Goal: Browse casually

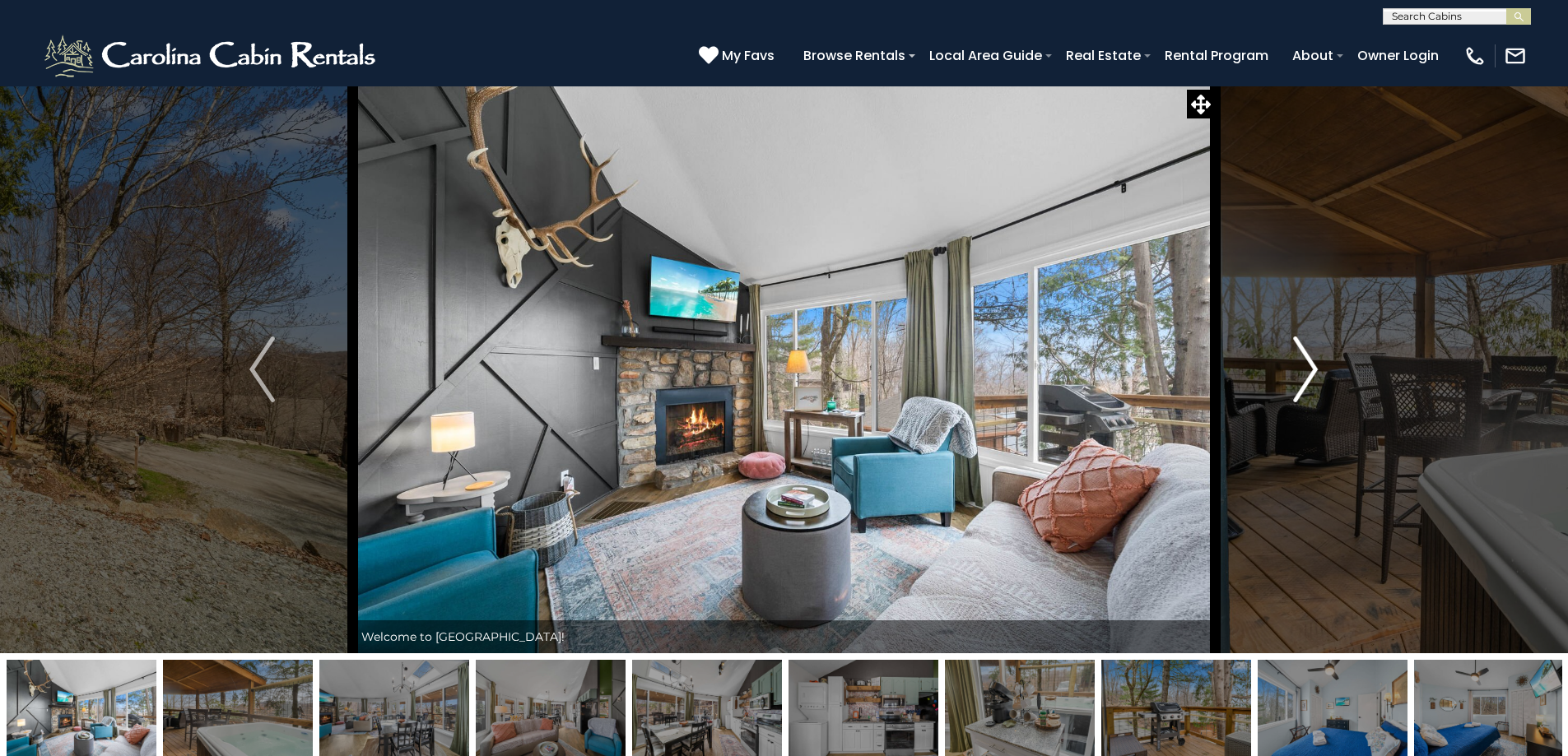
click at [1309, 388] on img "Next" at bounding box center [1306, 370] width 24 height 66
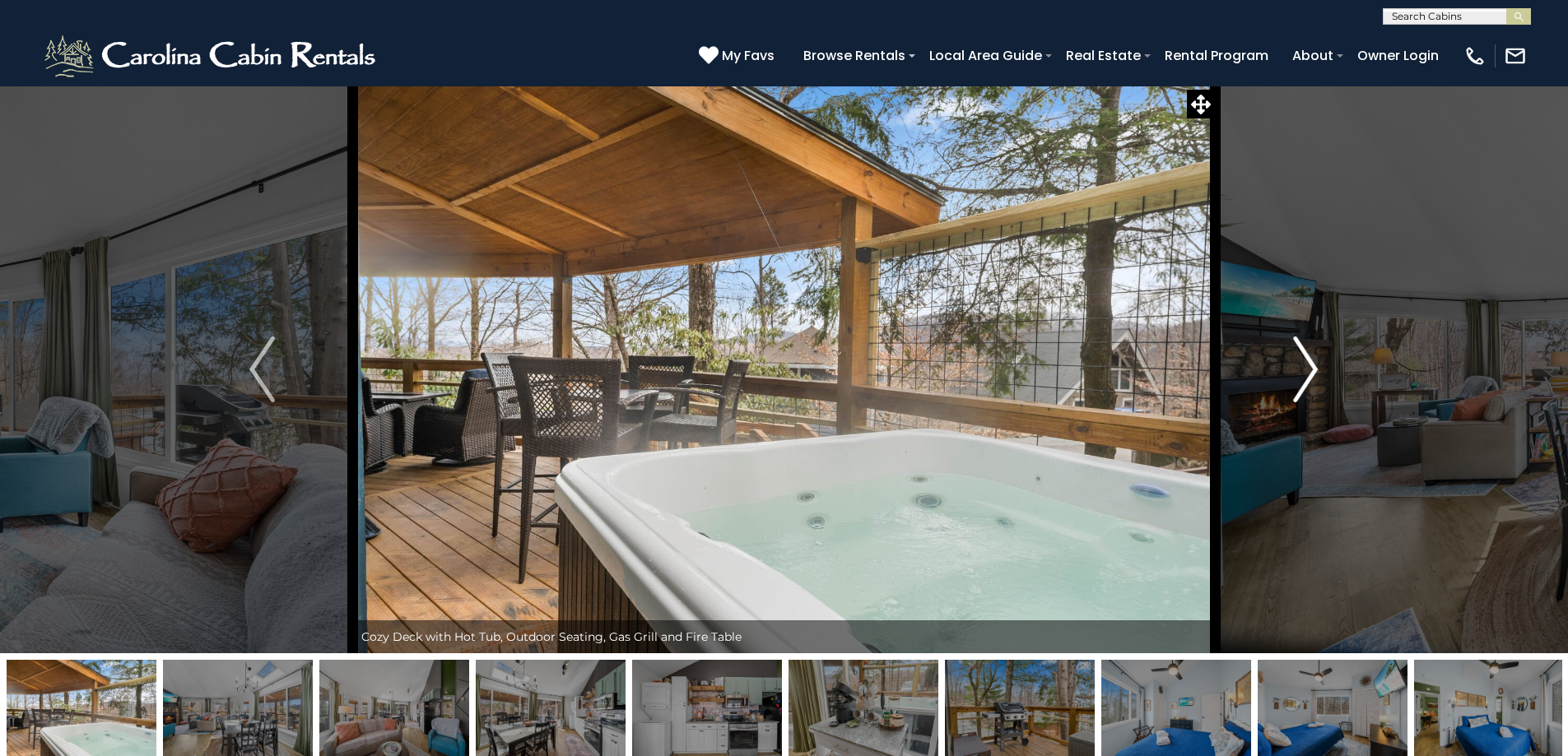
click at [1309, 388] on img "Next" at bounding box center [1306, 370] width 24 height 66
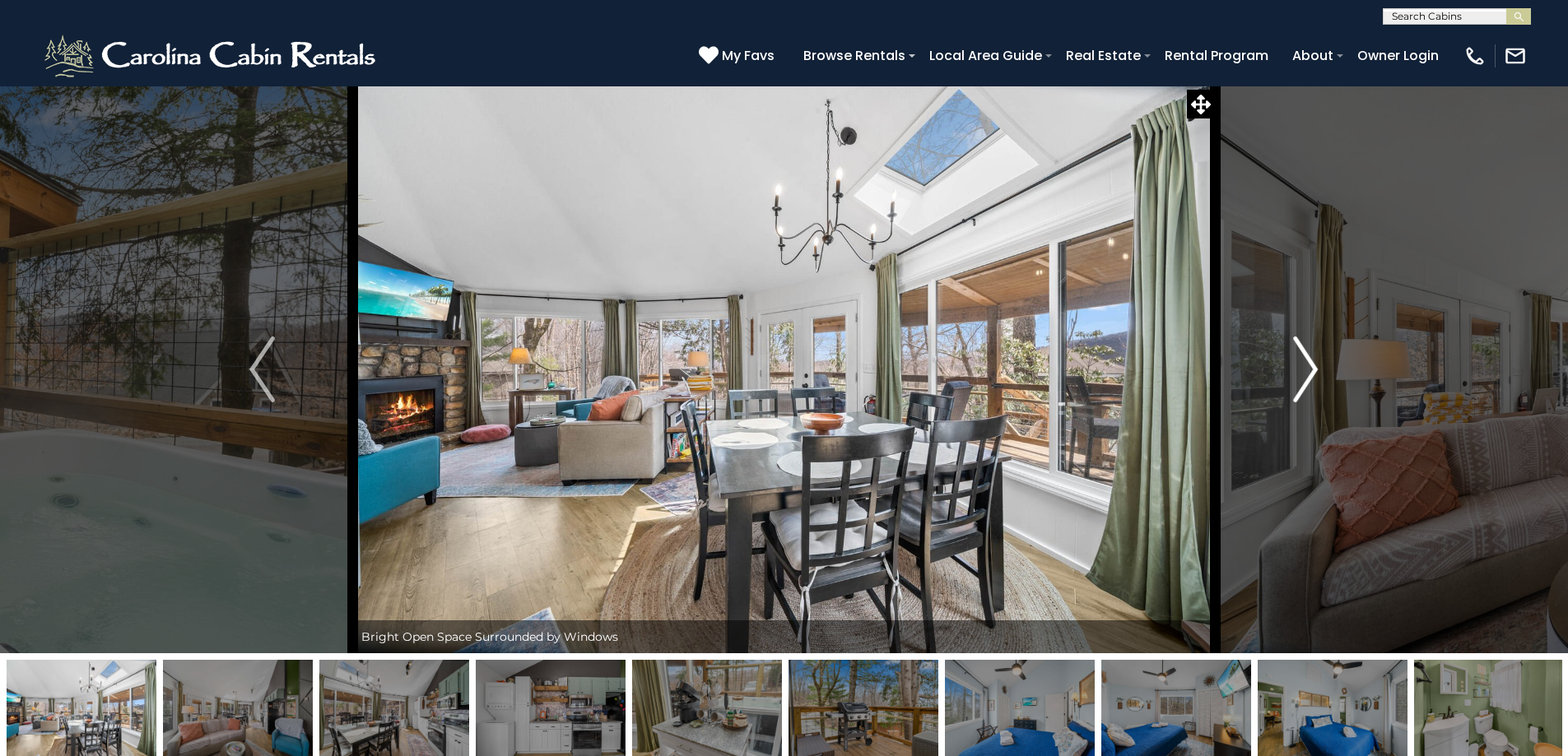
click at [1309, 388] on img "Next" at bounding box center [1306, 370] width 24 height 66
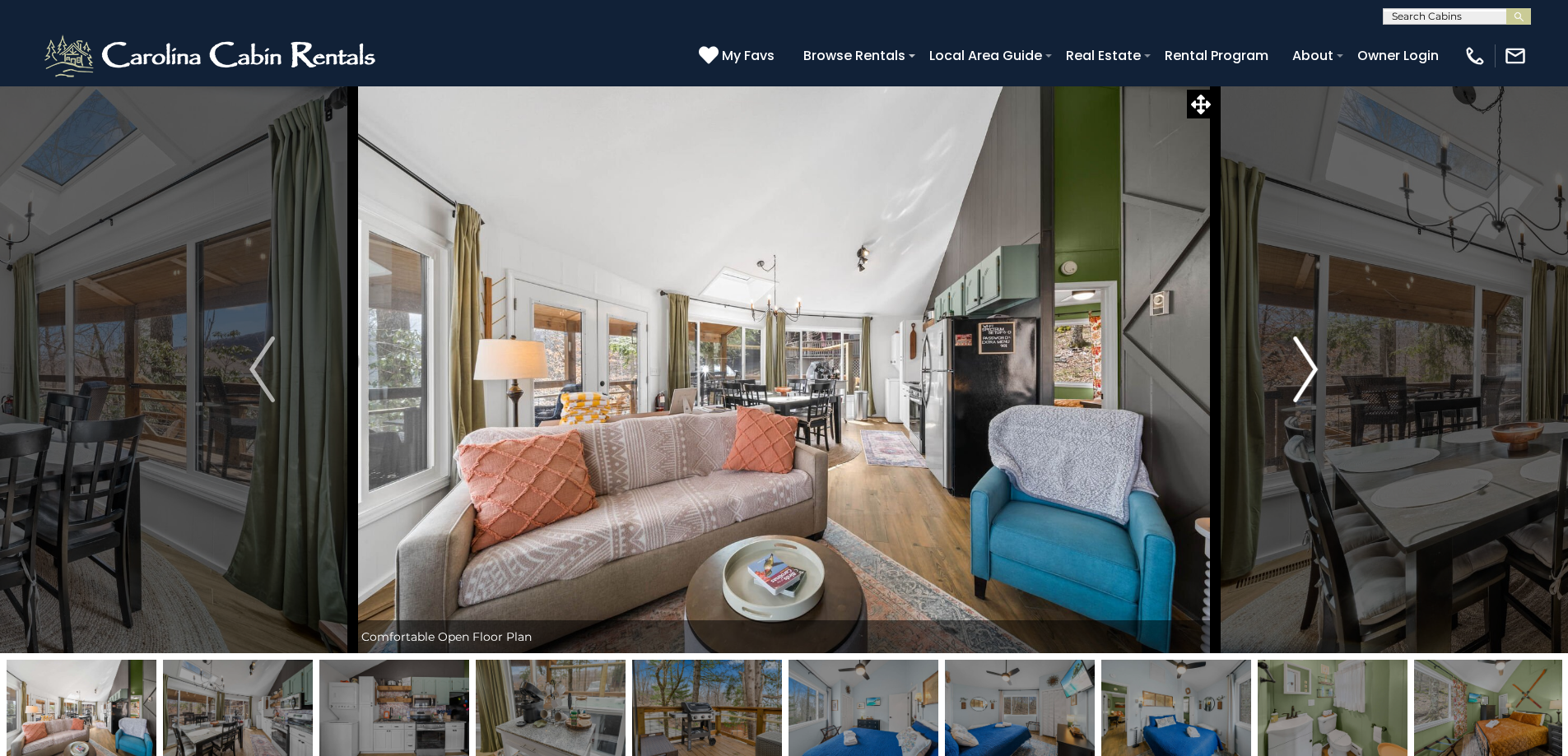
click at [1309, 388] on img "Next" at bounding box center [1306, 370] width 24 height 66
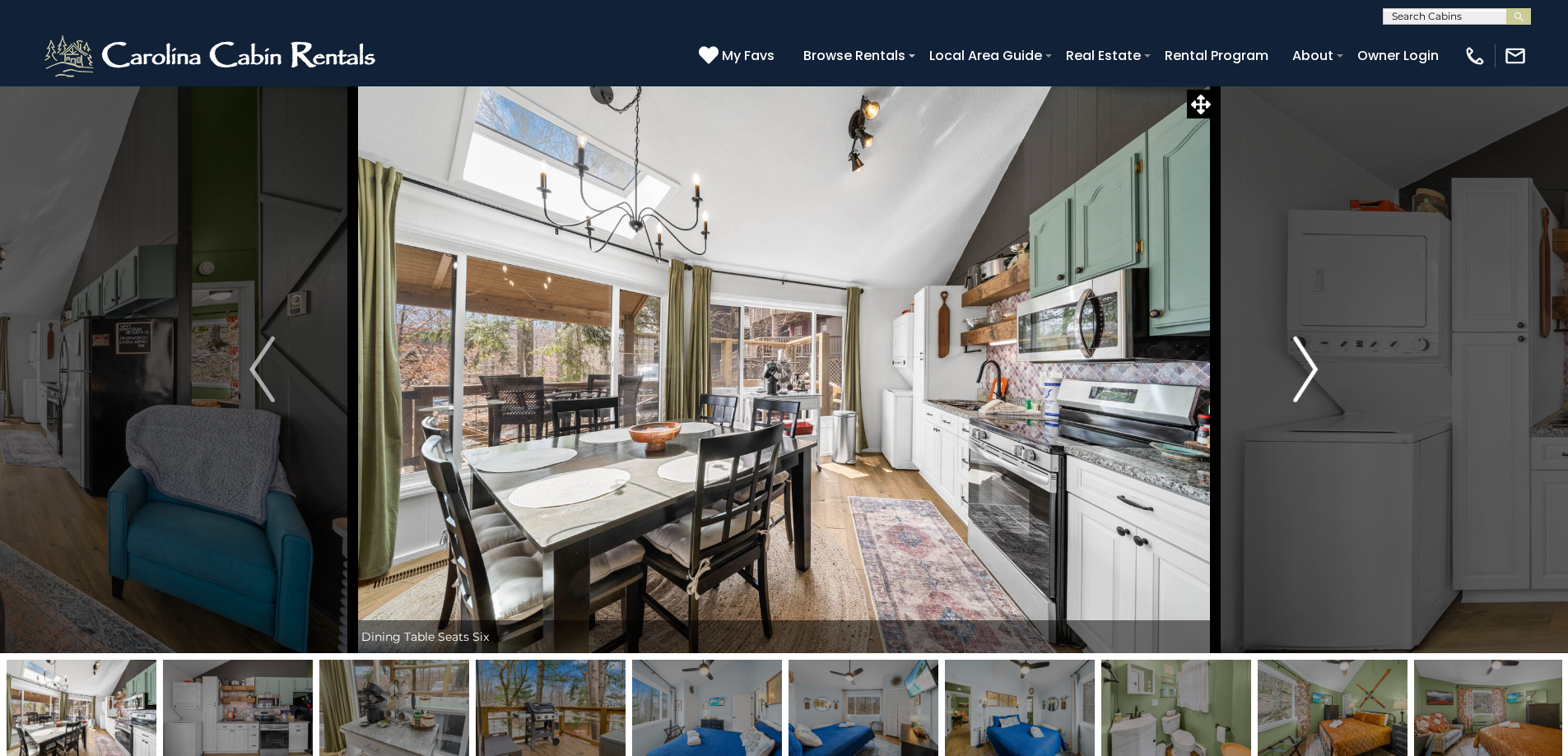
click at [1309, 388] on img "Next" at bounding box center [1306, 370] width 24 height 66
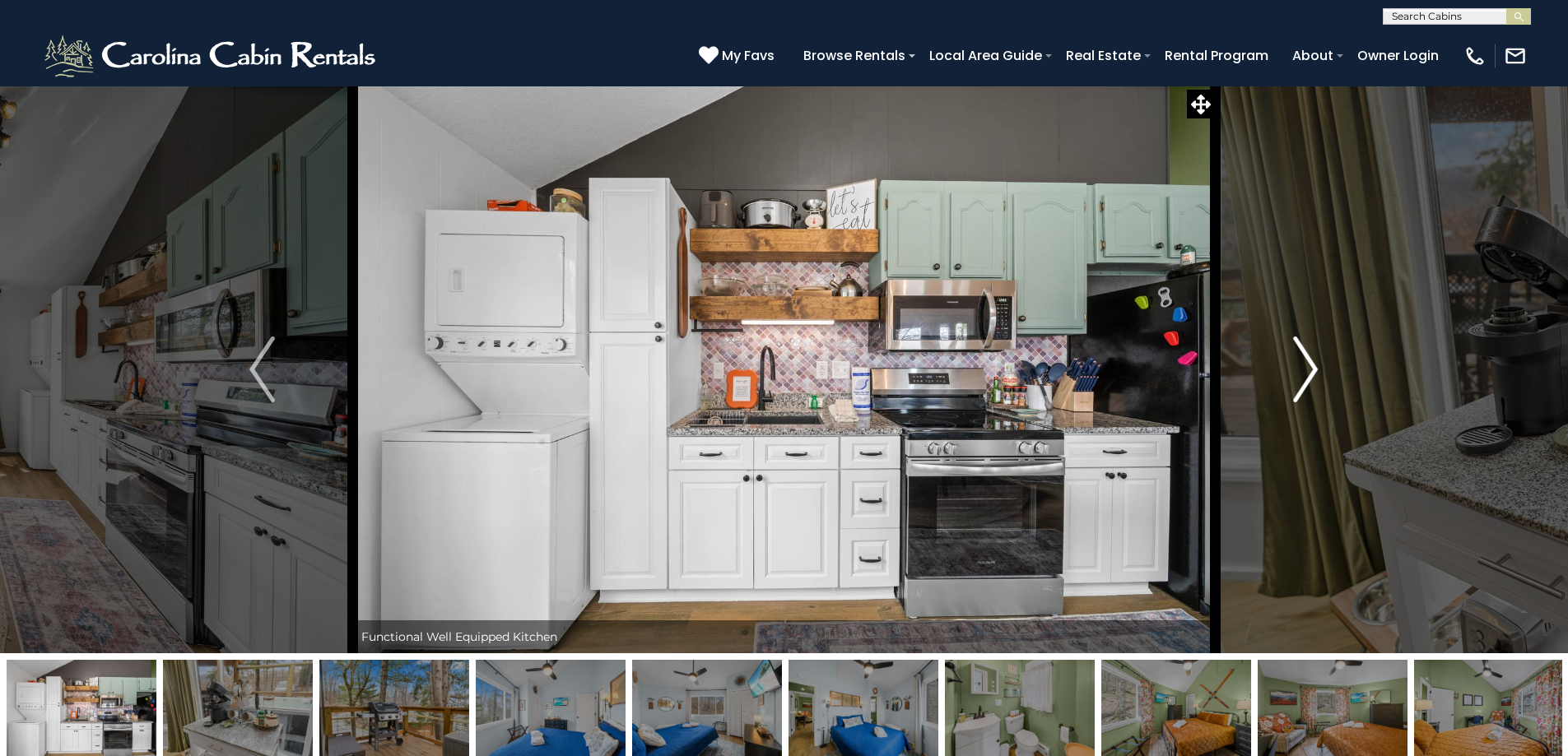
click at [1309, 388] on img "Next" at bounding box center [1306, 370] width 24 height 66
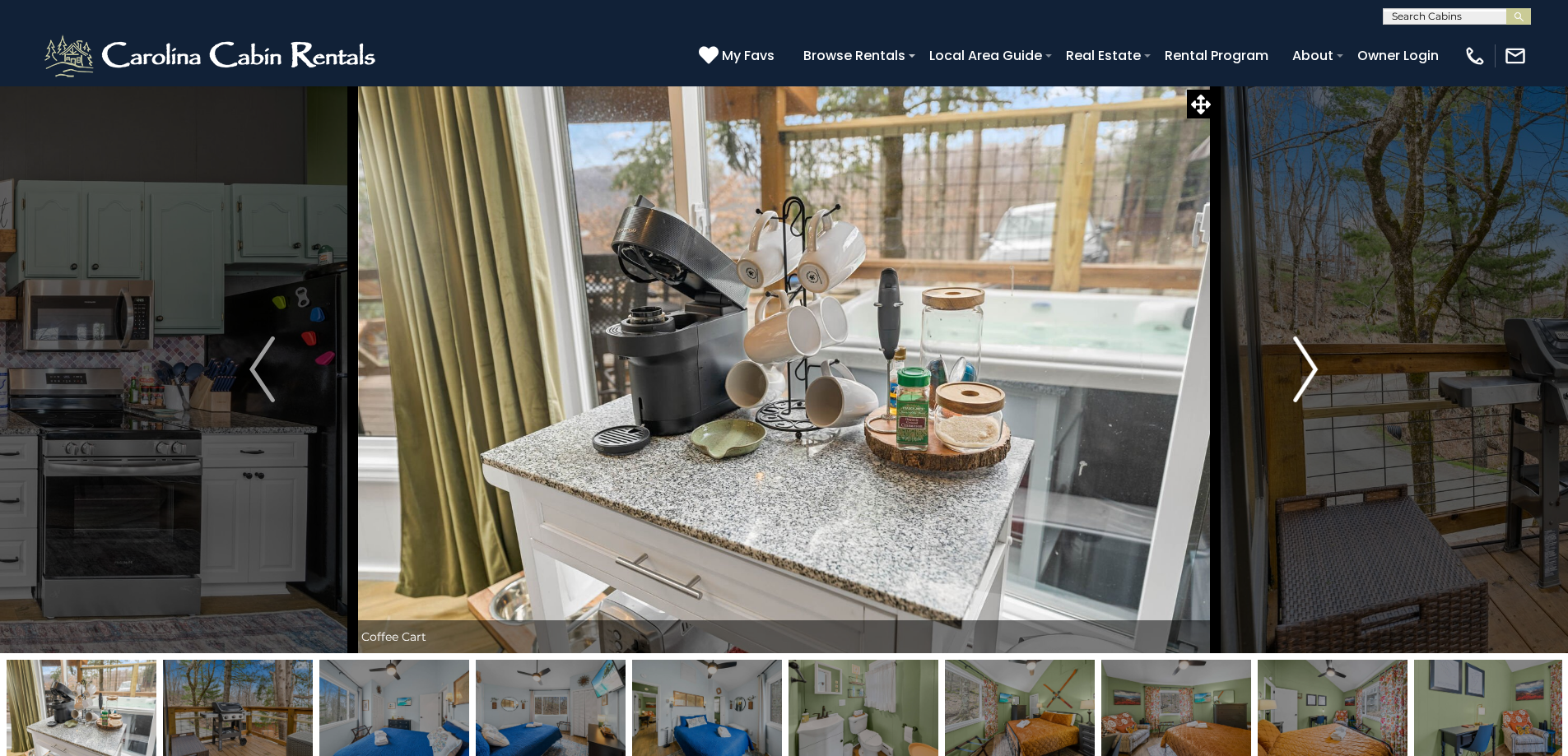
click at [1309, 388] on img "Next" at bounding box center [1306, 370] width 24 height 66
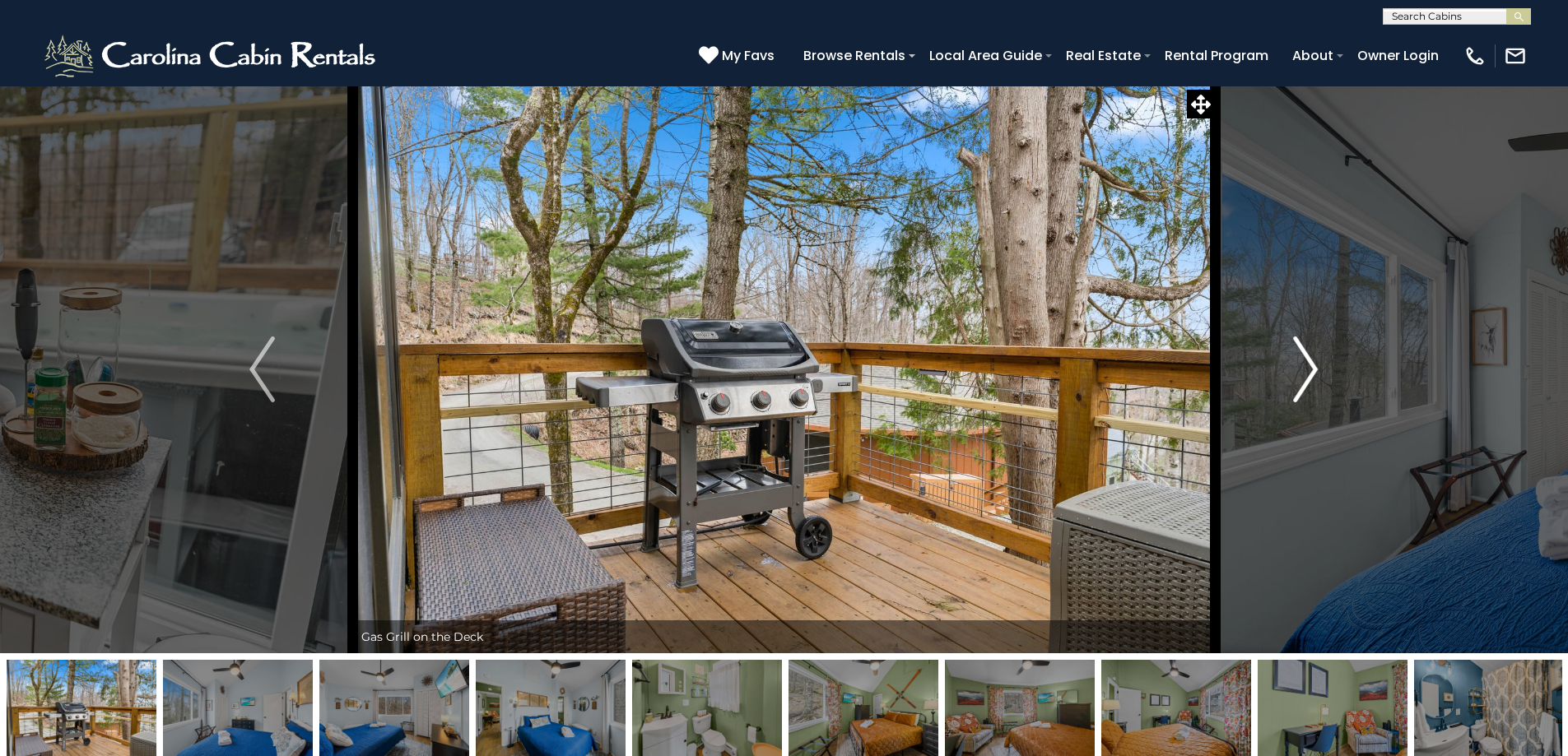
click at [1309, 388] on img "Next" at bounding box center [1306, 370] width 24 height 66
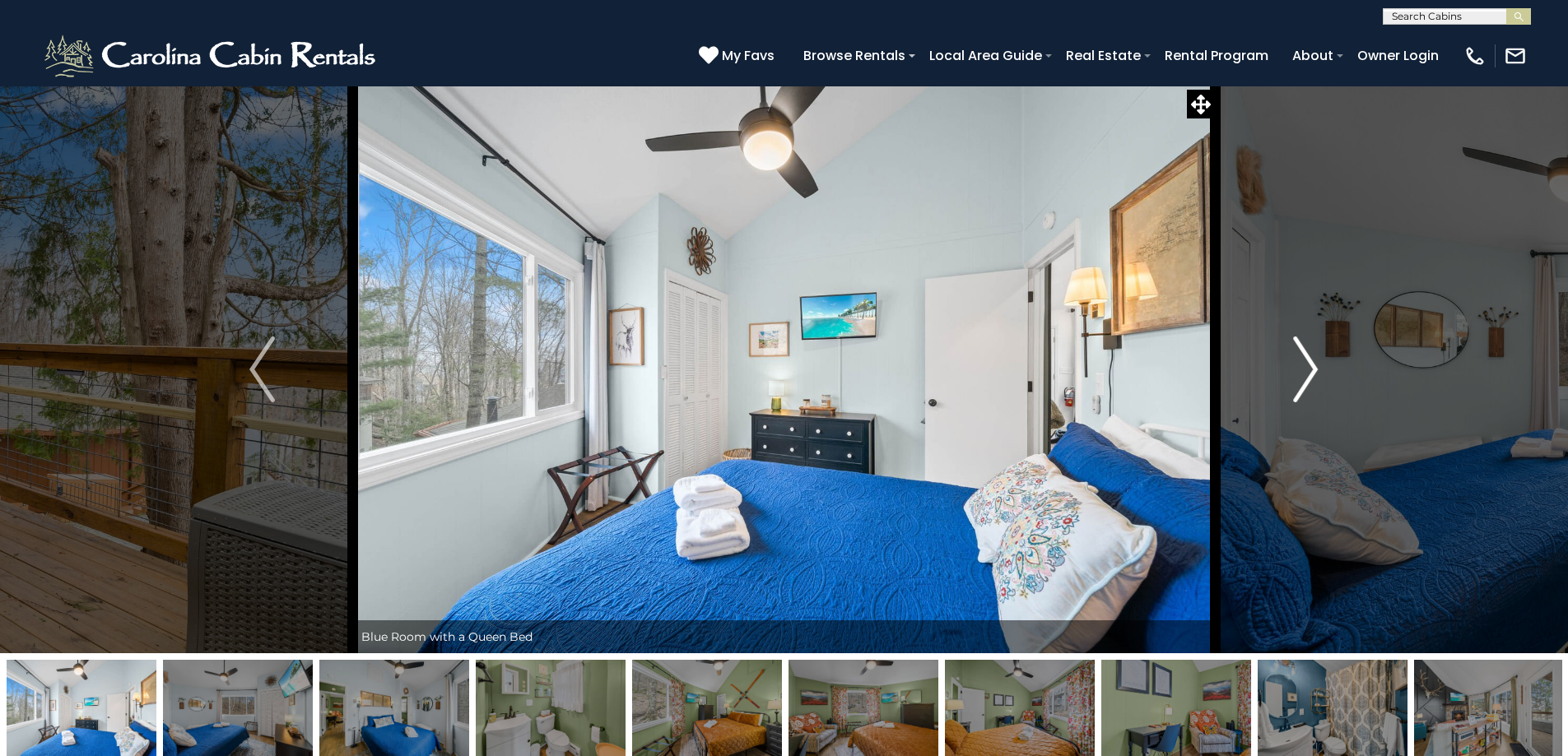
click at [1309, 388] on img "Next" at bounding box center [1306, 370] width 24 height 66
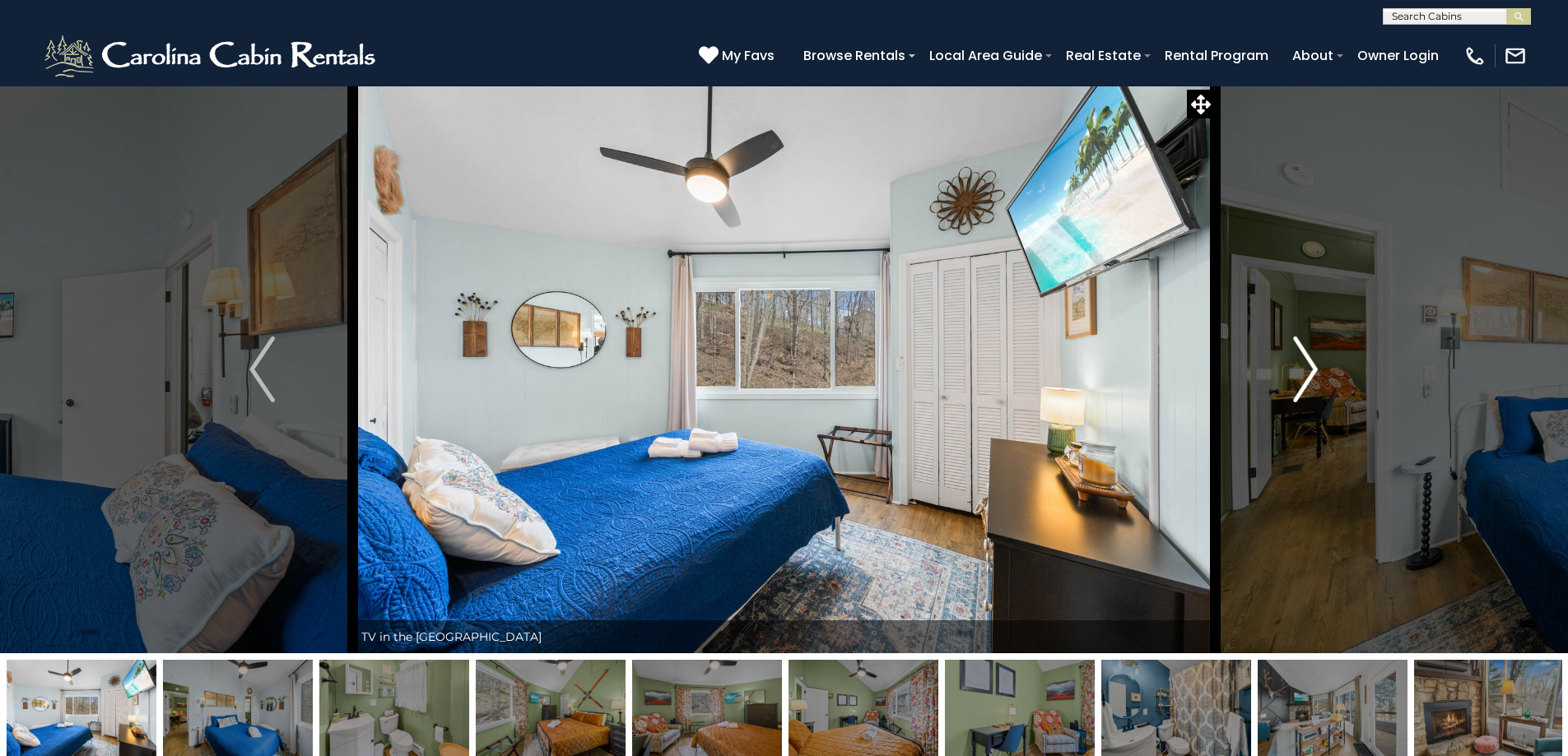
click at [1309, 388] on img "Next" at bounding box center [1306, 370] width 24 height 66
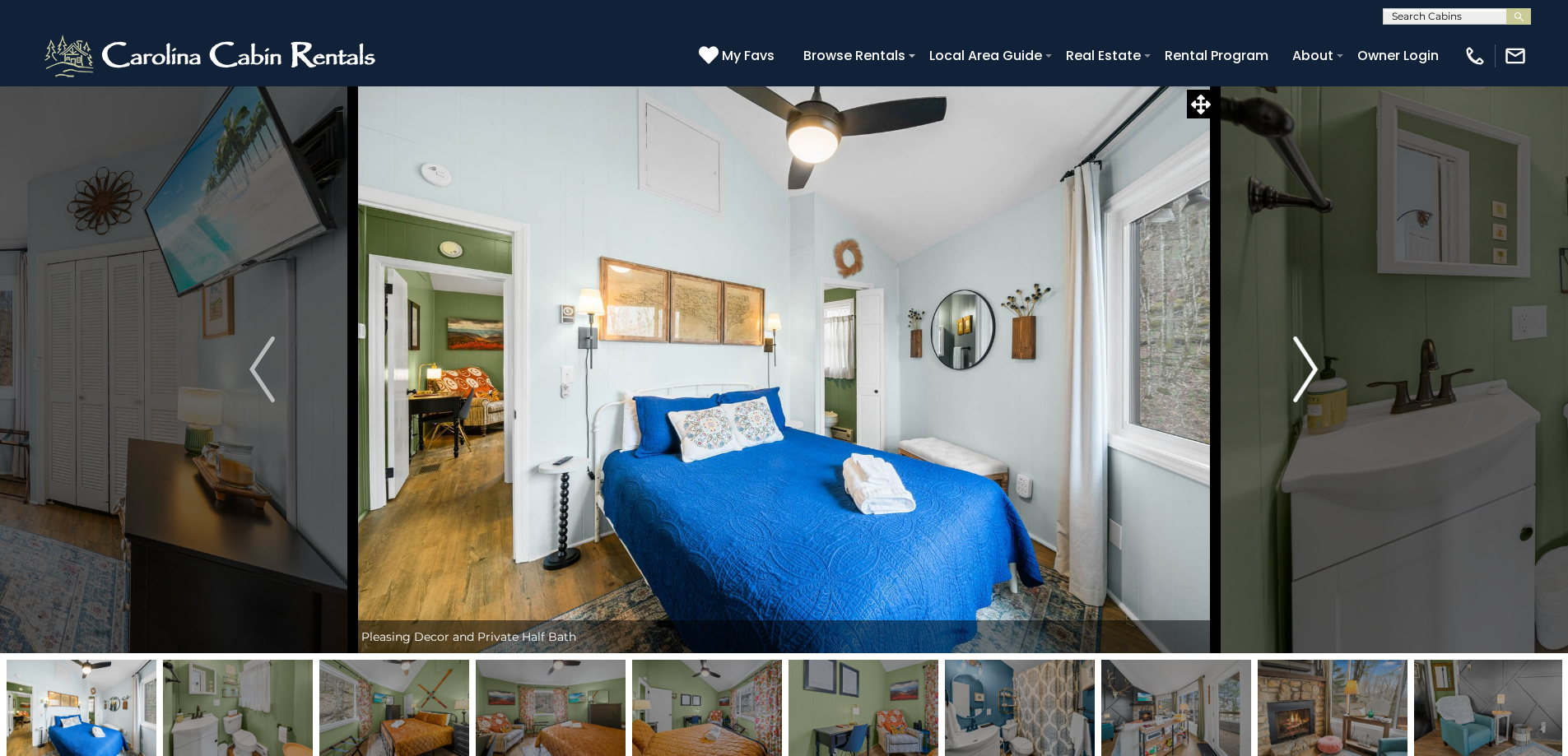
click at [1309, 388] on img "Next" at bounding box center [1306, 370] width 24 height 66
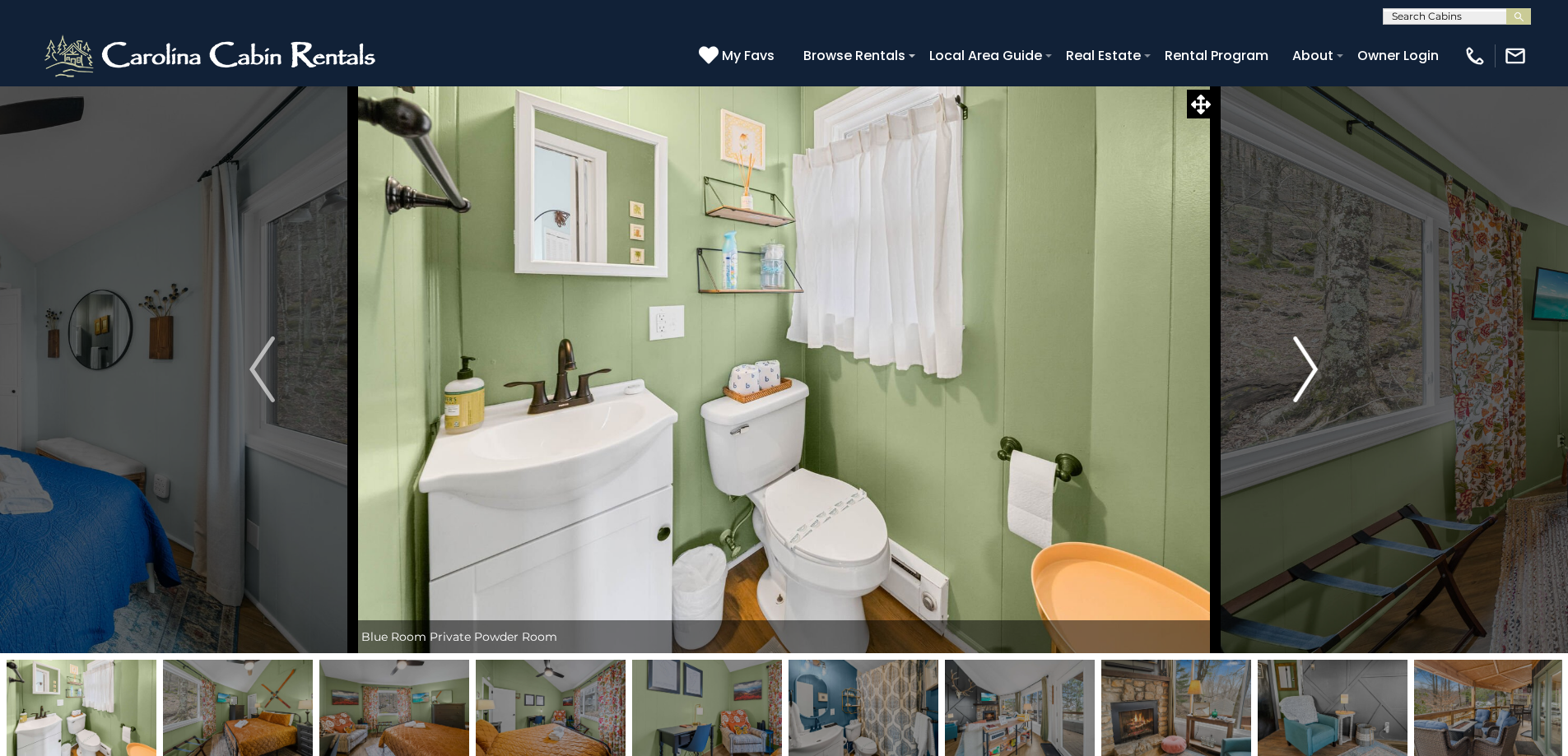
click at [1309, 388] on img "Next" at bounding box center [1306, 370] width 24 height 66
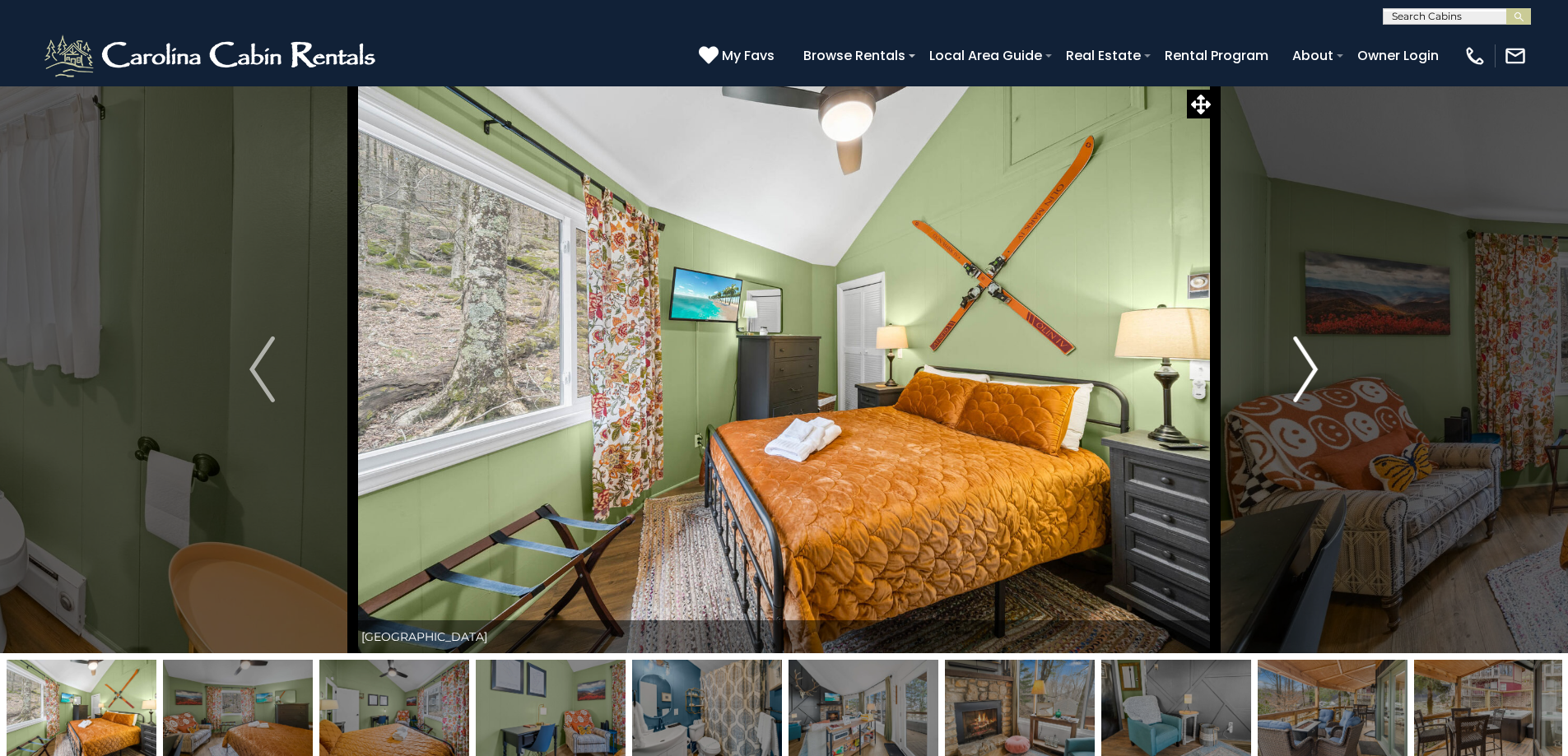
click at [1317, 370] on img "Next" at bounding box center [1306, 370] width 24 height 66
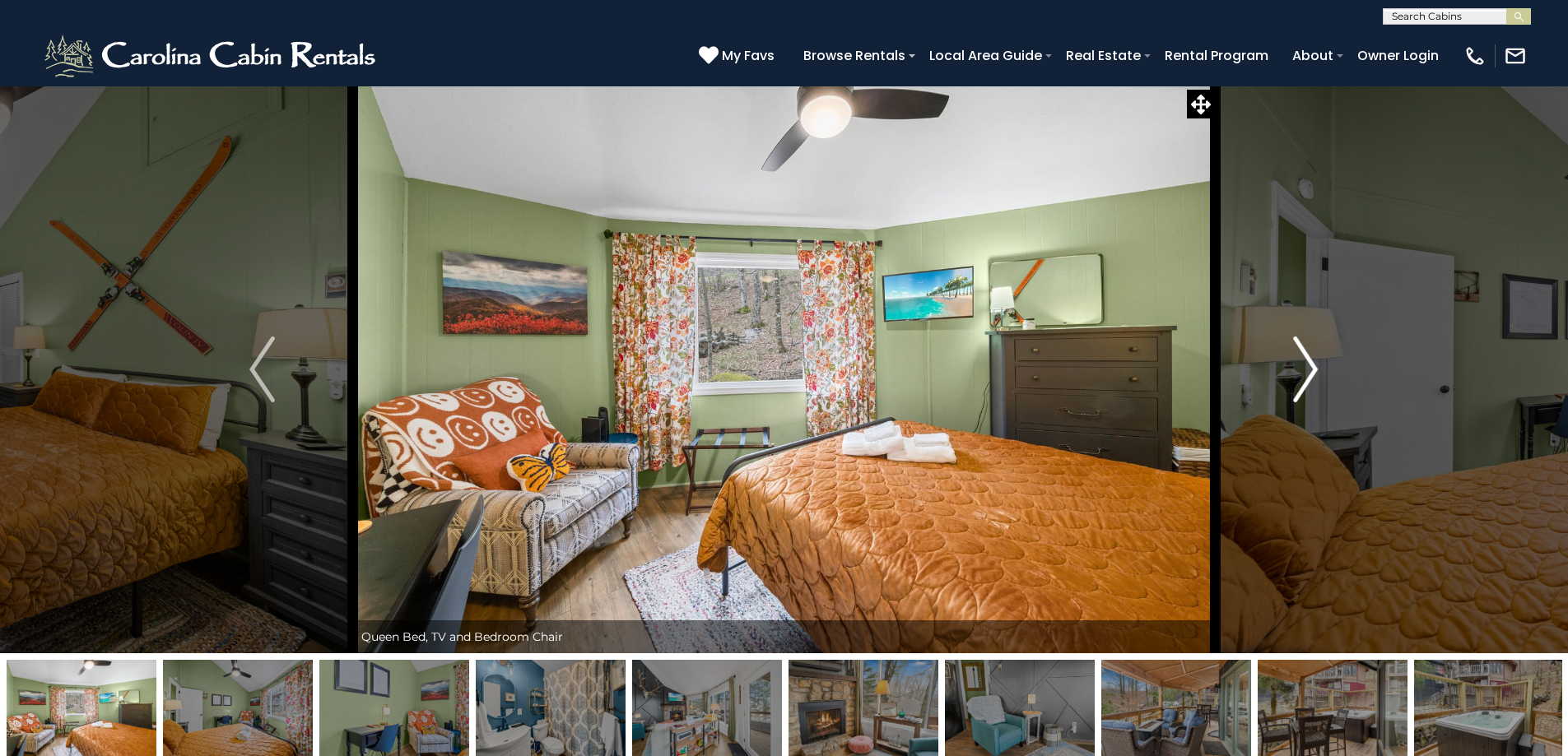
click at [1317, 370] on img "Next" at bounding box center [1306, 370] width 24 height 66
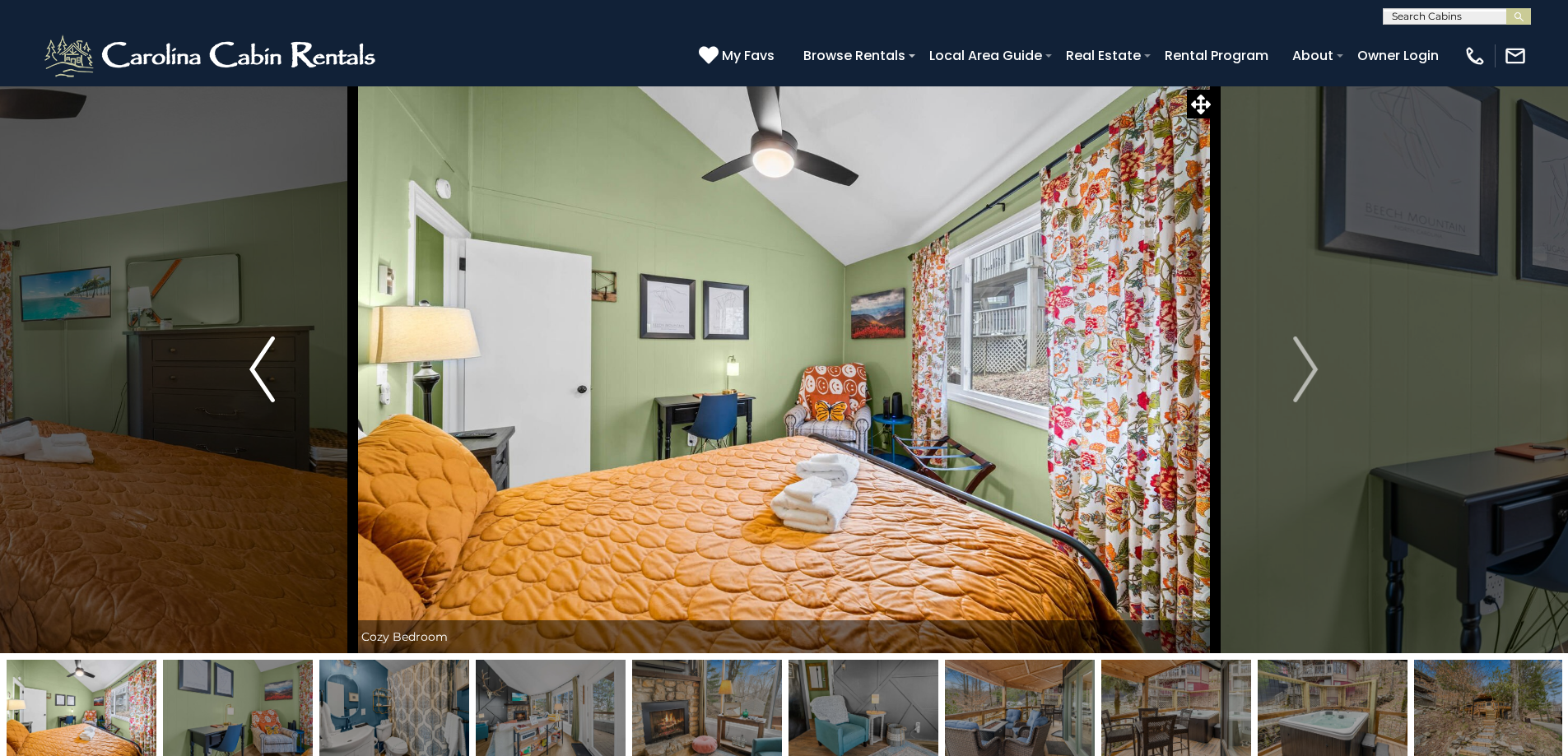
click at [247, 356] on button "Previous" at bounding box center [261, 370] width 182 height 568
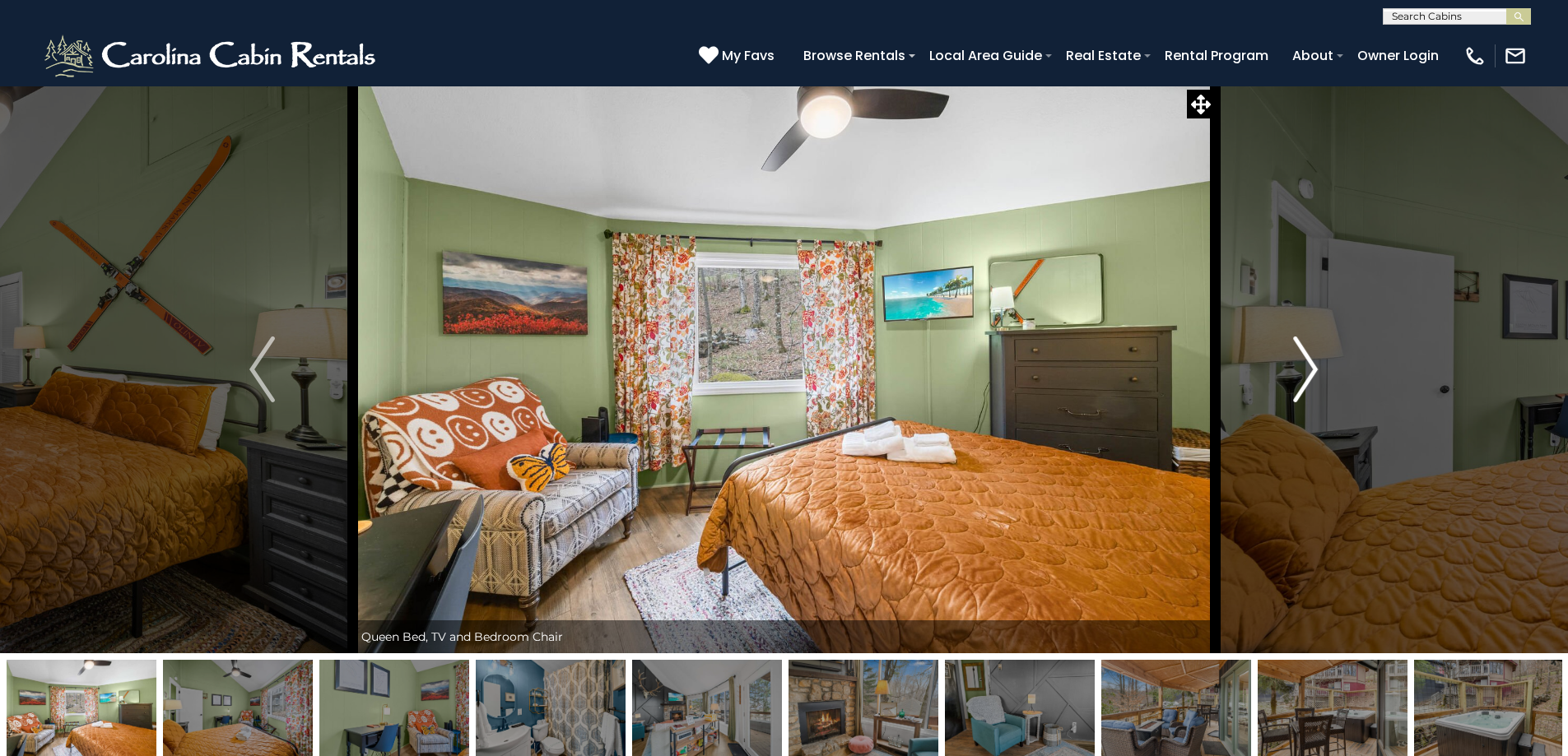
click at [1312, 369] on img "Next" at bounding box center [1306, 370] width 24 height 66
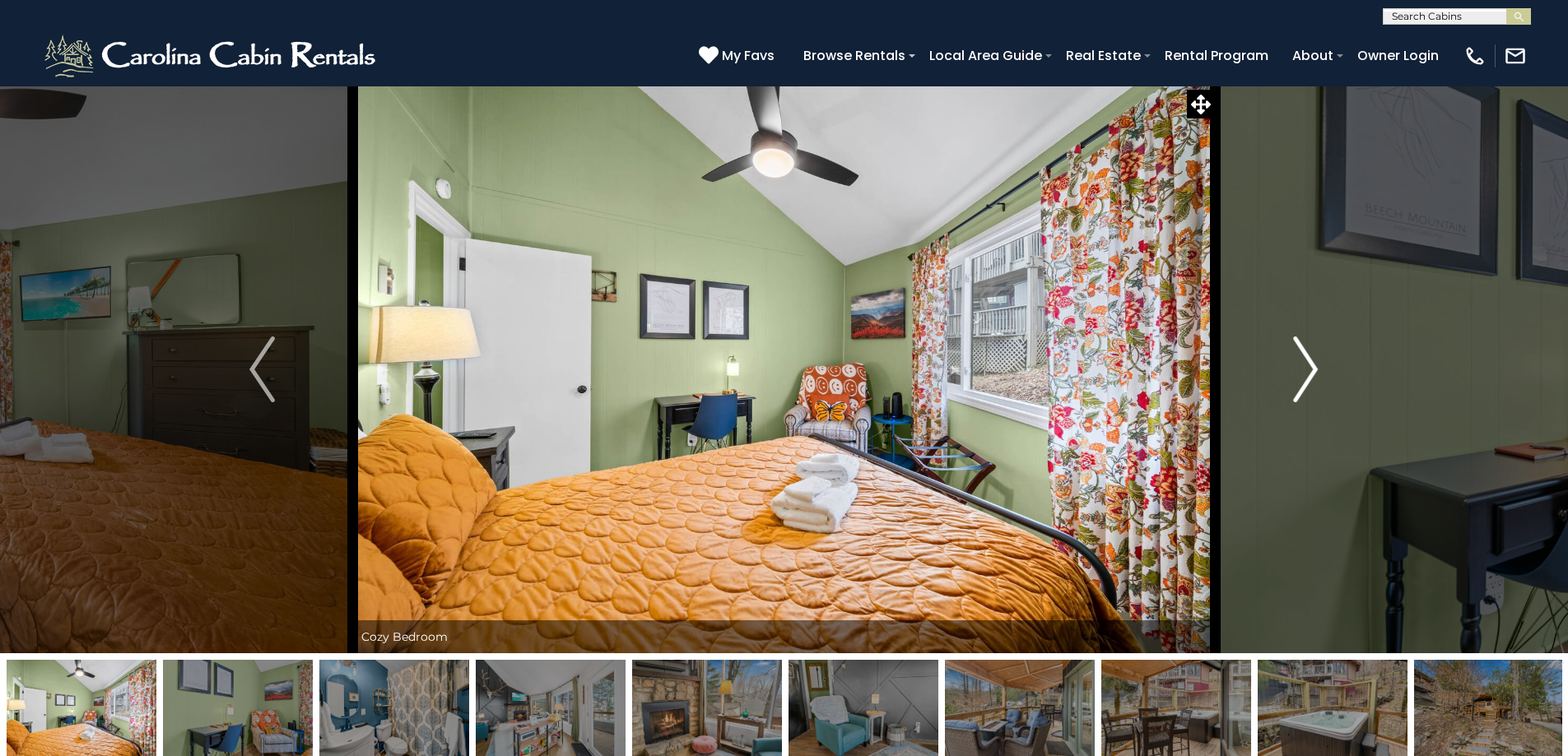
click at [1312, 369] on img "Next" at bounding box center [1306, 370] width 24 height 66
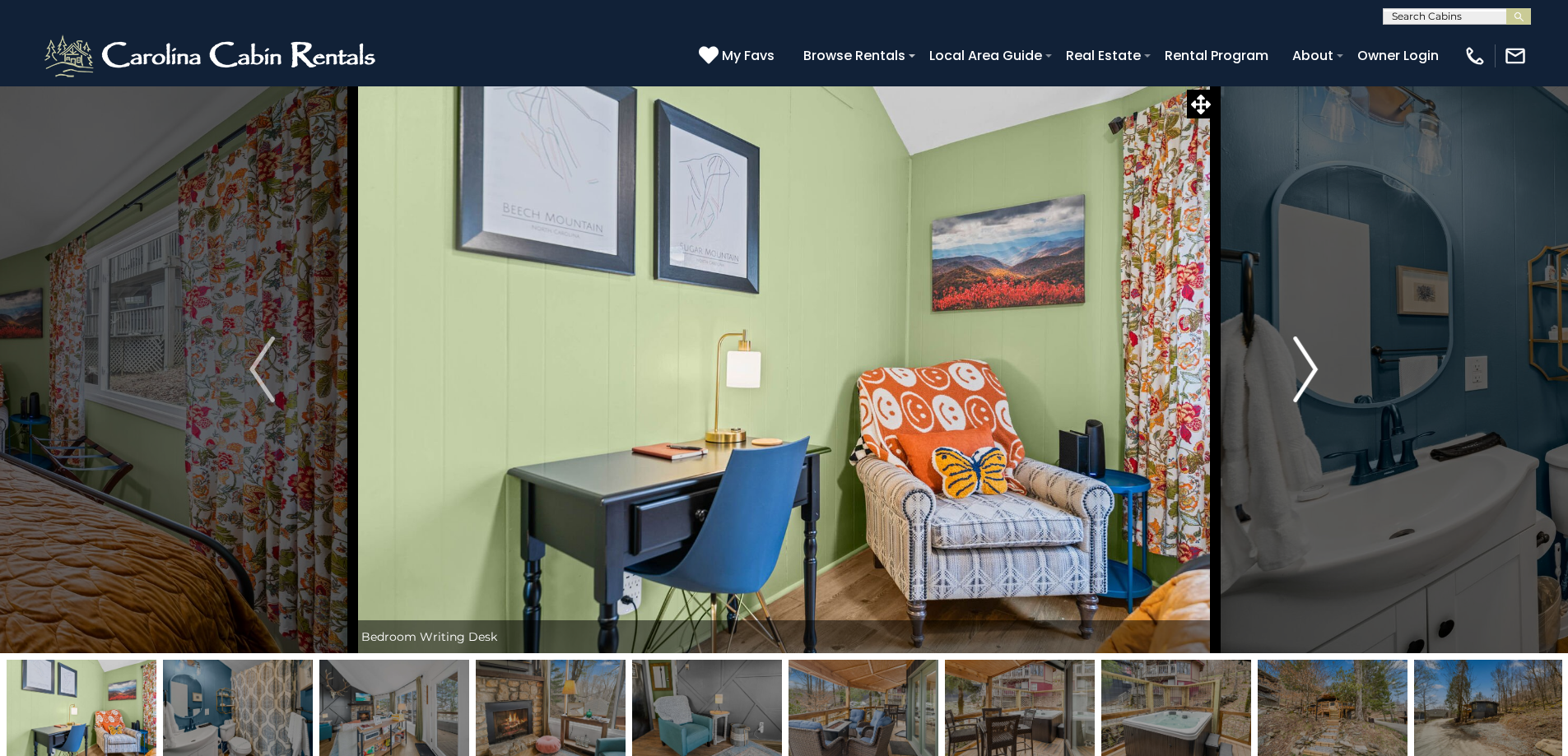
click at [1312, 369] on img "Next" at bounding box center [1306, 370] width 24 height 66
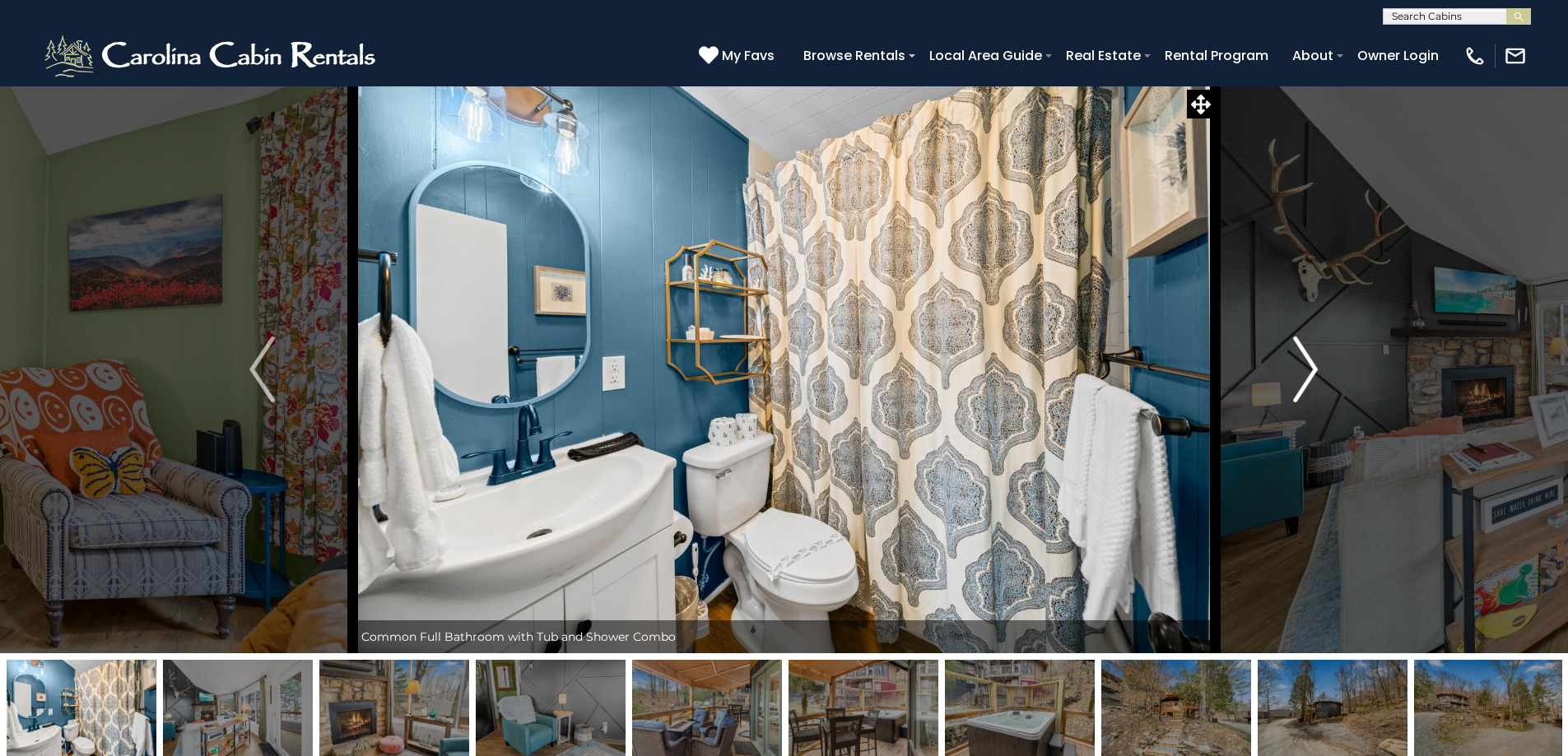
click at [1312, 369] on img "Next" at bounding box center [1306, 370] width 24 height 66
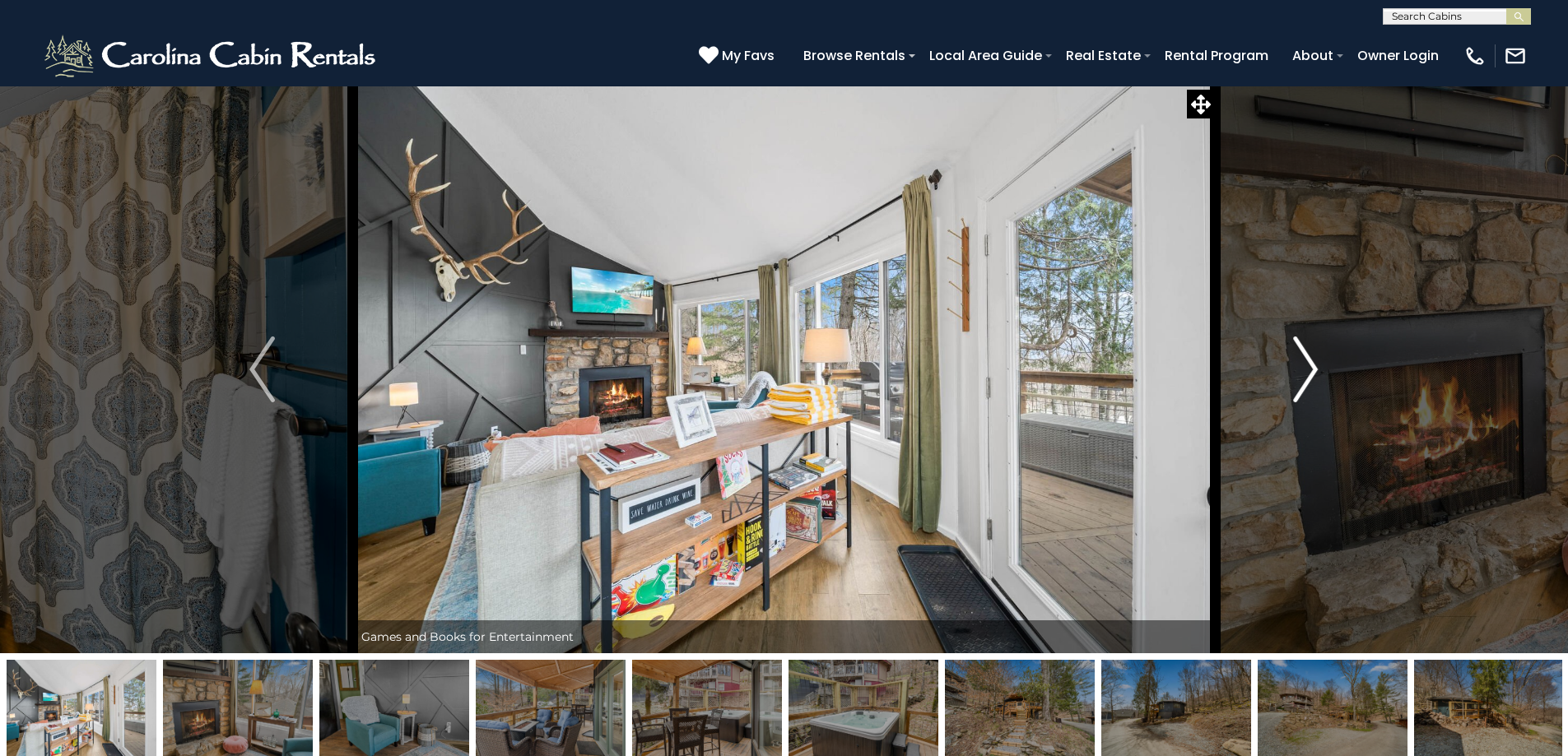
click at [1312, 369] on img "Next" at bounding box center [1306, 370] width 24 height 66
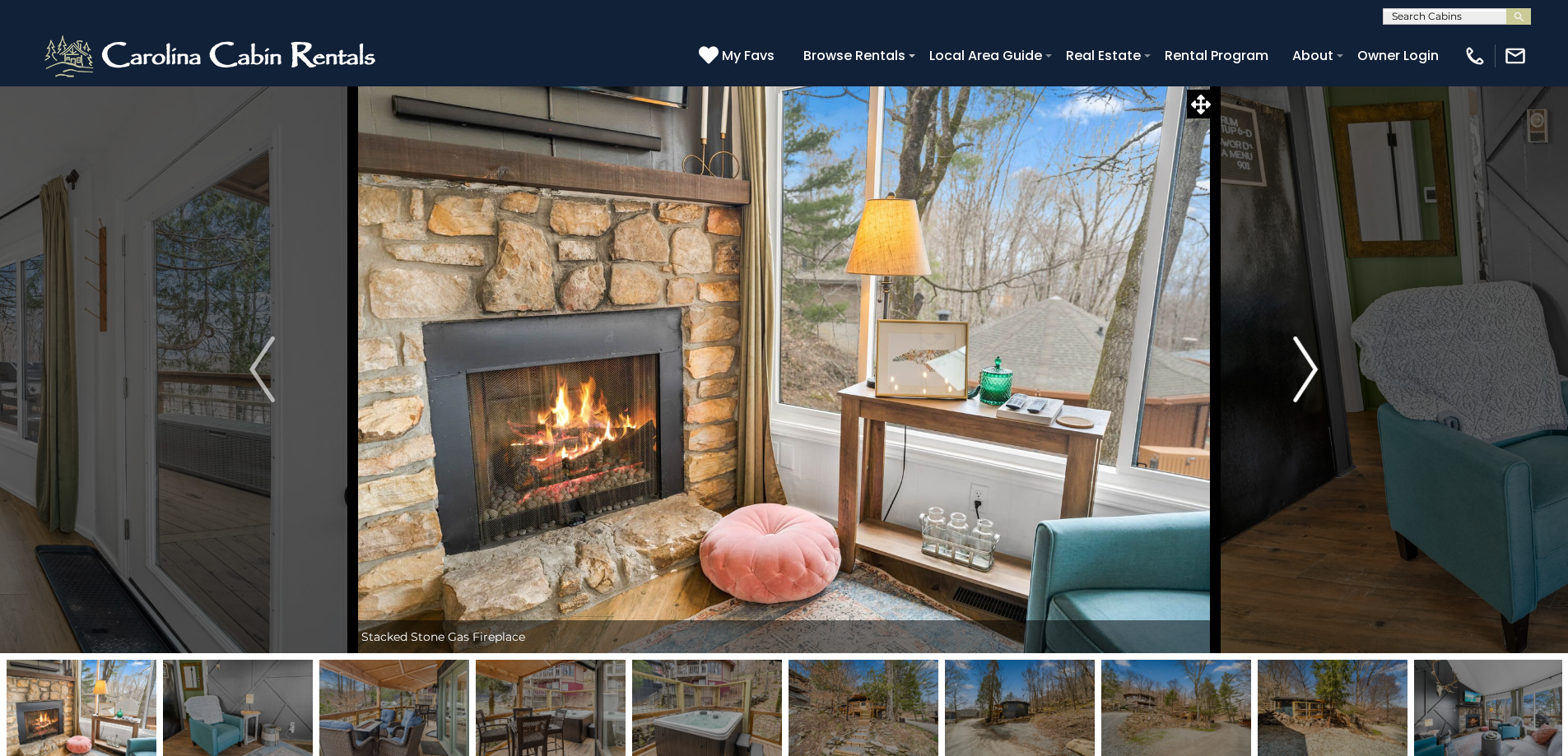
click at [1312, 369] on img "Next" at bounding box center [1306, 370] width 24 height 66
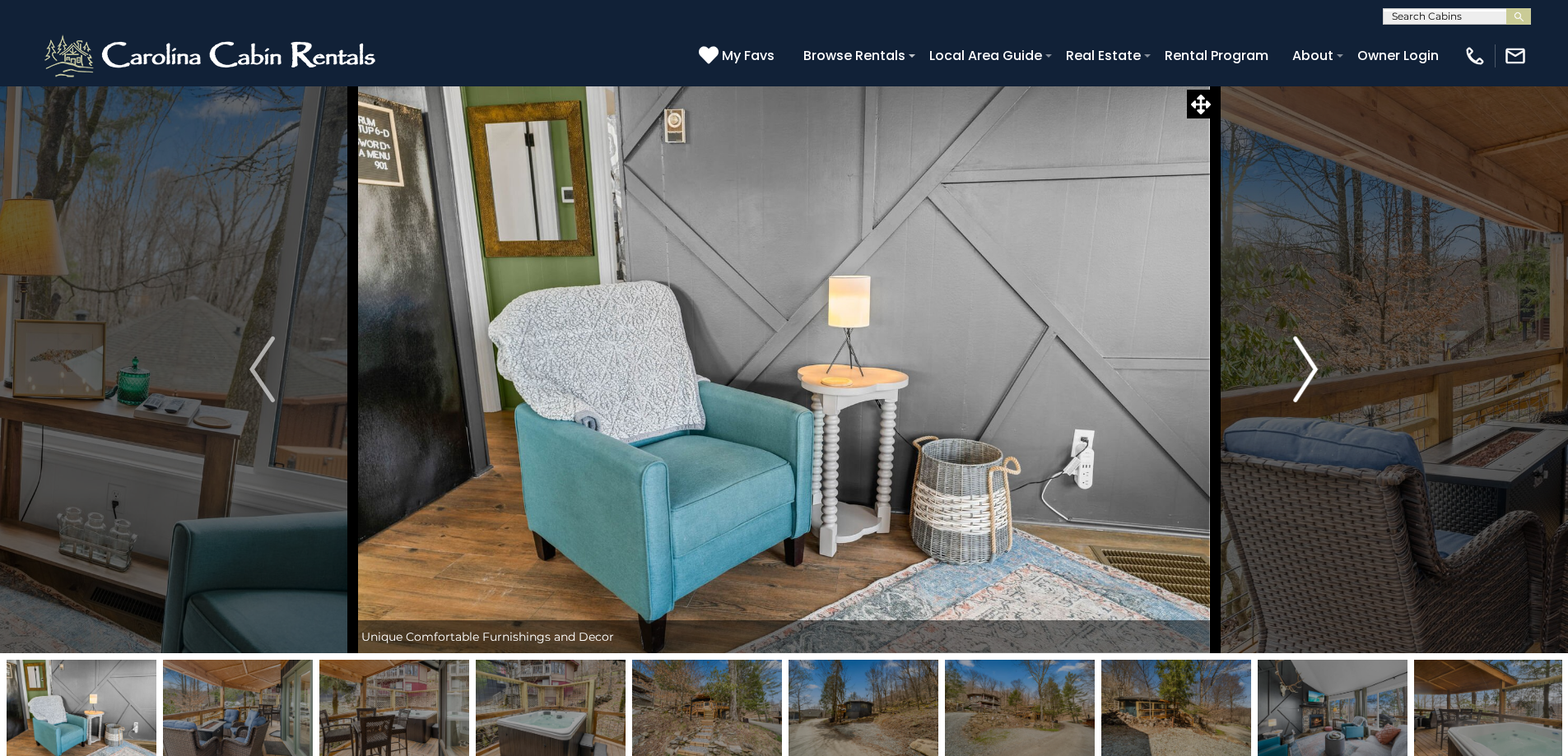
click at [1312, 369] on img "Next" at bounding box center [1306, 370] width 24 height 66
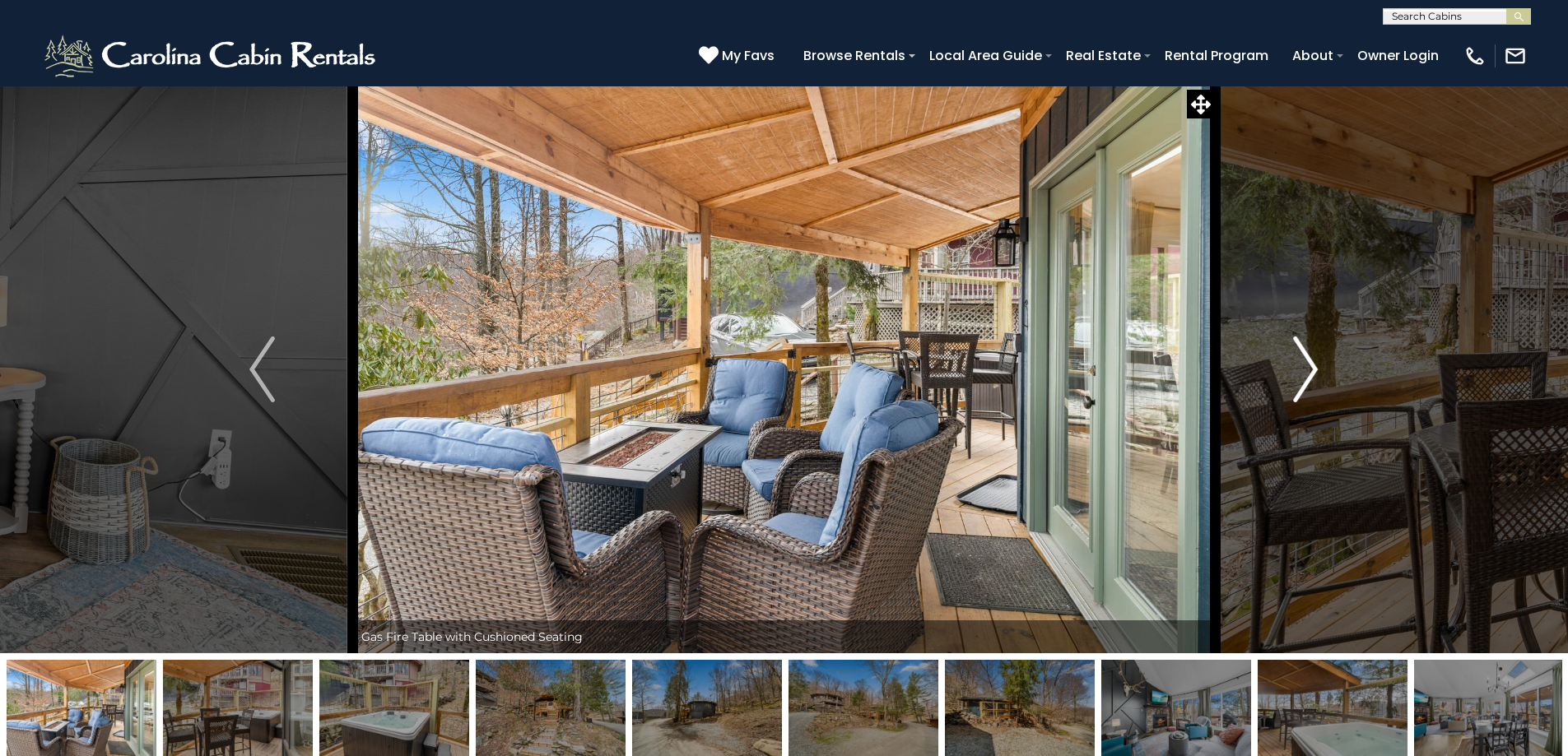
click at [1312, 369] on img "Next" at bounding box center [1306, 370] width 24 height 66
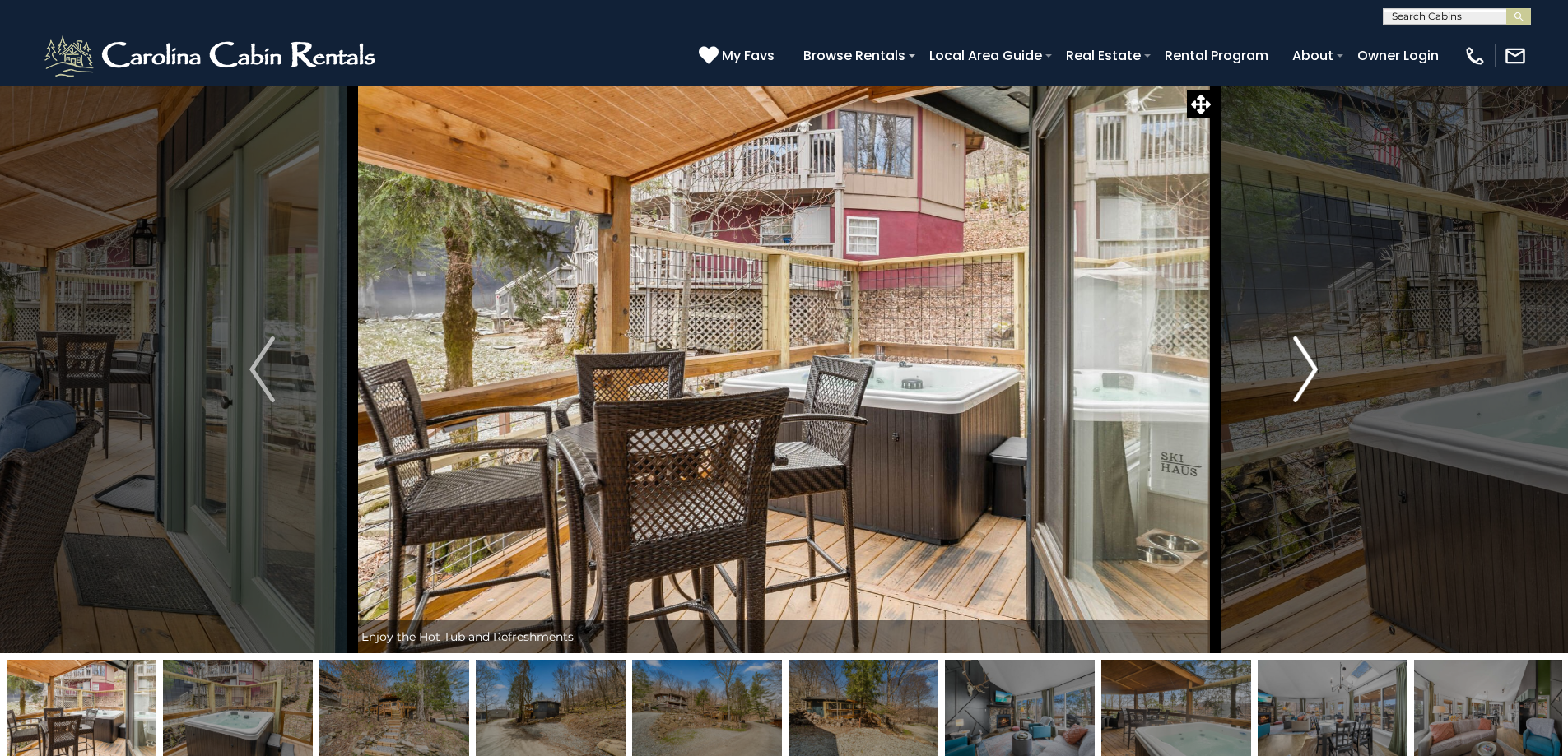
click at [1312, 369] on img "Next" at bounding box center [1306, 370] width 24 height 66
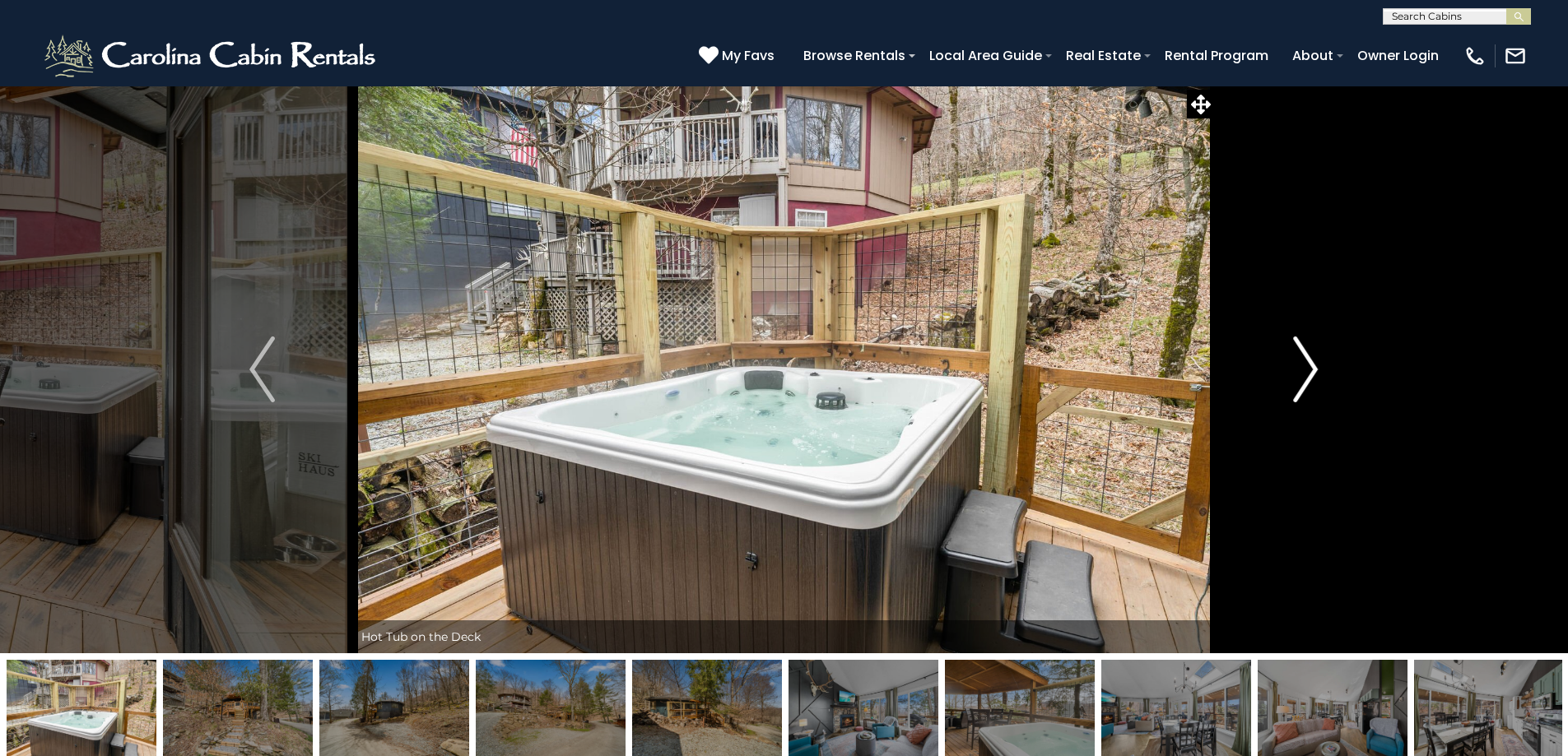
click at [1308, 376] on img "Next" at bounding box center [1306, 370] width 24 height 66
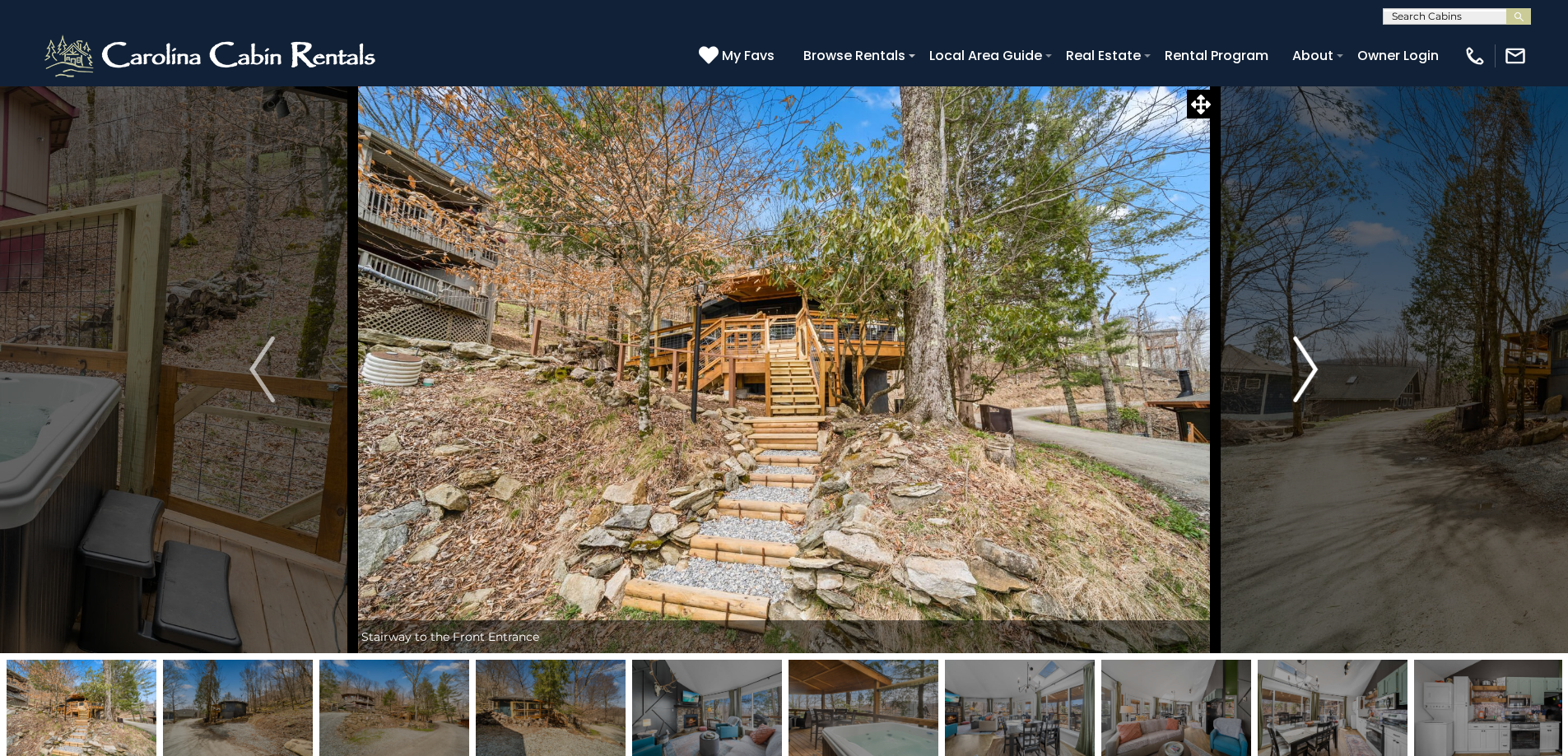
click at [1308, 376] on img "Next" at bounding box center [1306, 370] width 24 height 66
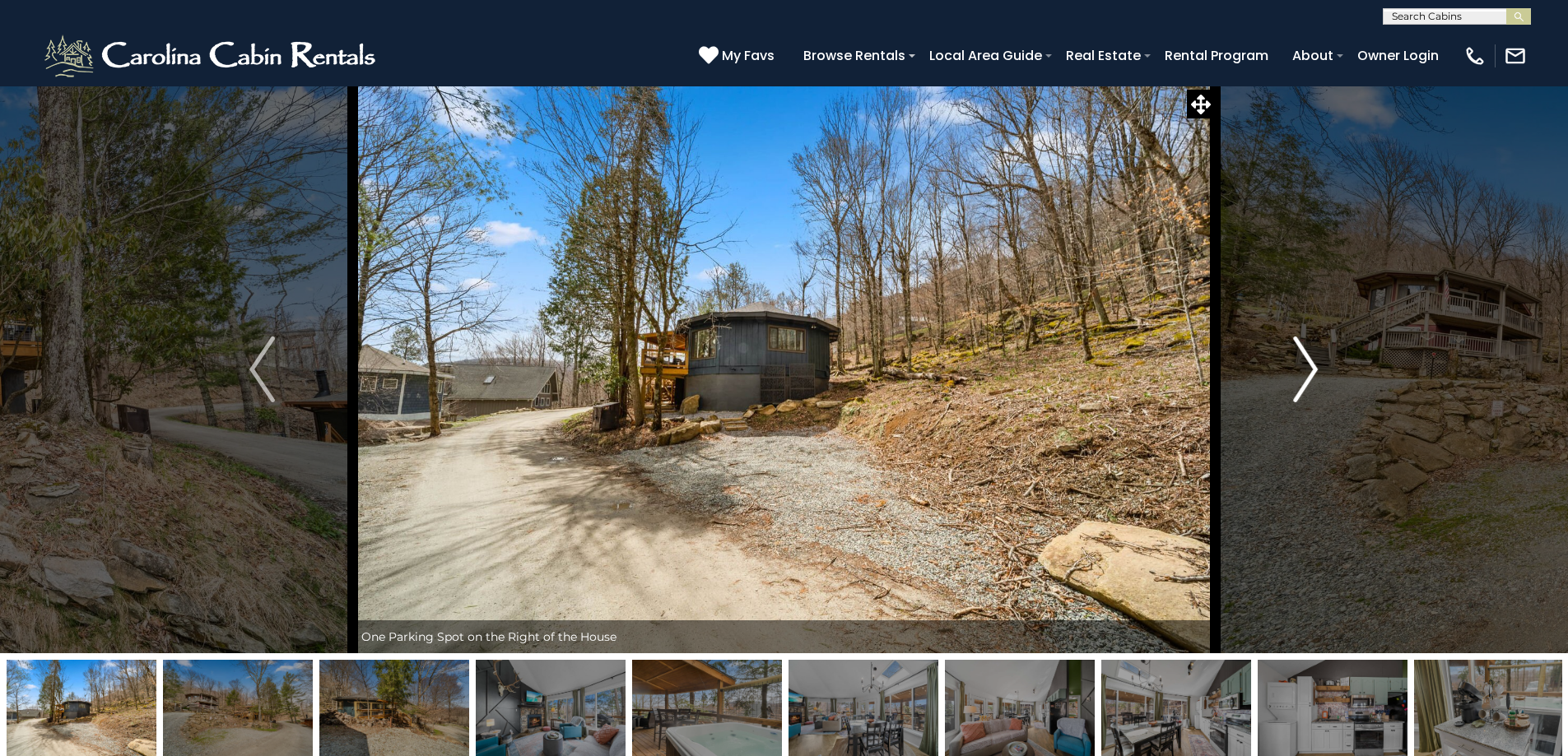
click at [1304, 379] on img "Next" at bounding box center [1306, 370] width 24 height 66
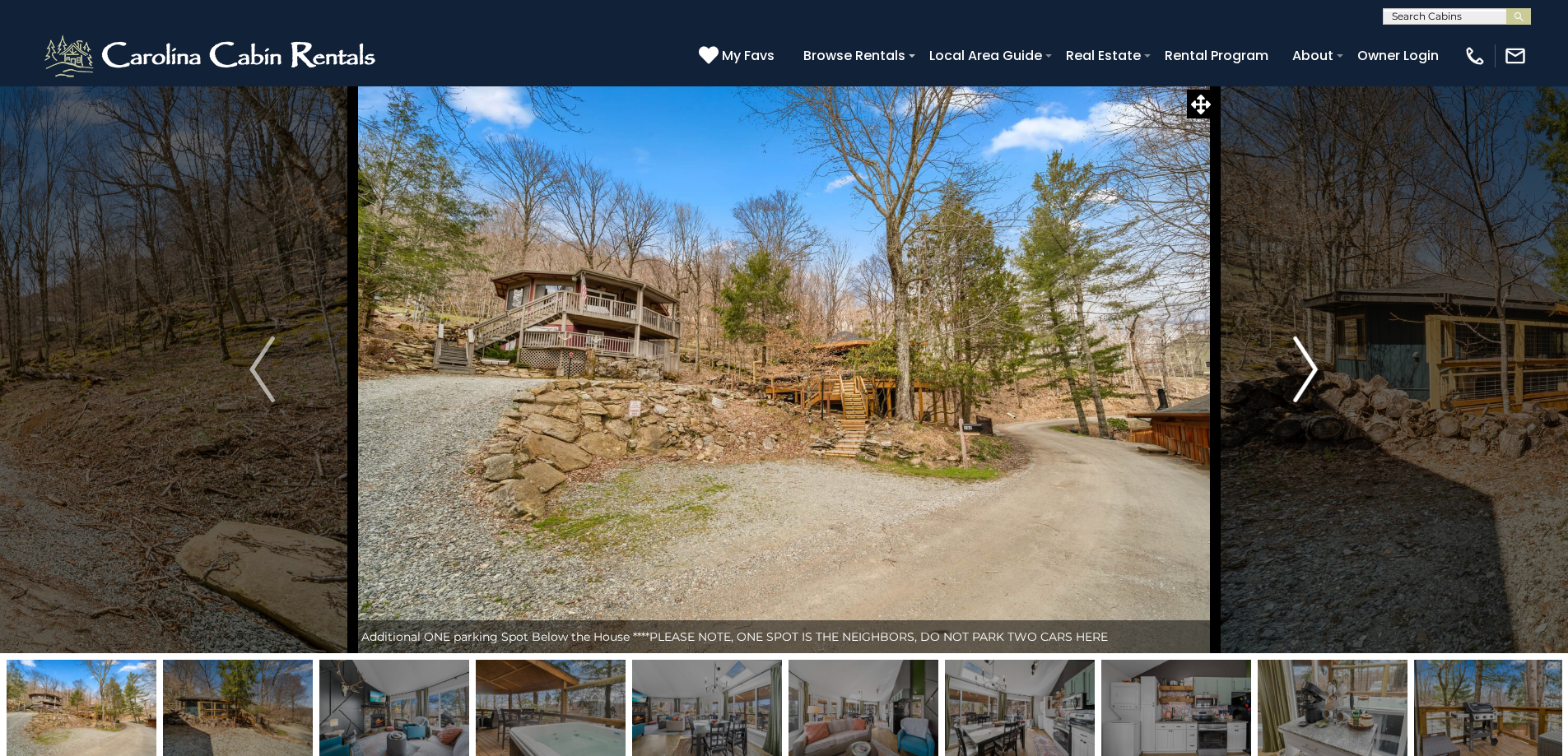
click at [1304, 379] on img "Next" at bounding box center [1306, 370] width 24 height 66
